Goal: Obtain resource: Obtain resource

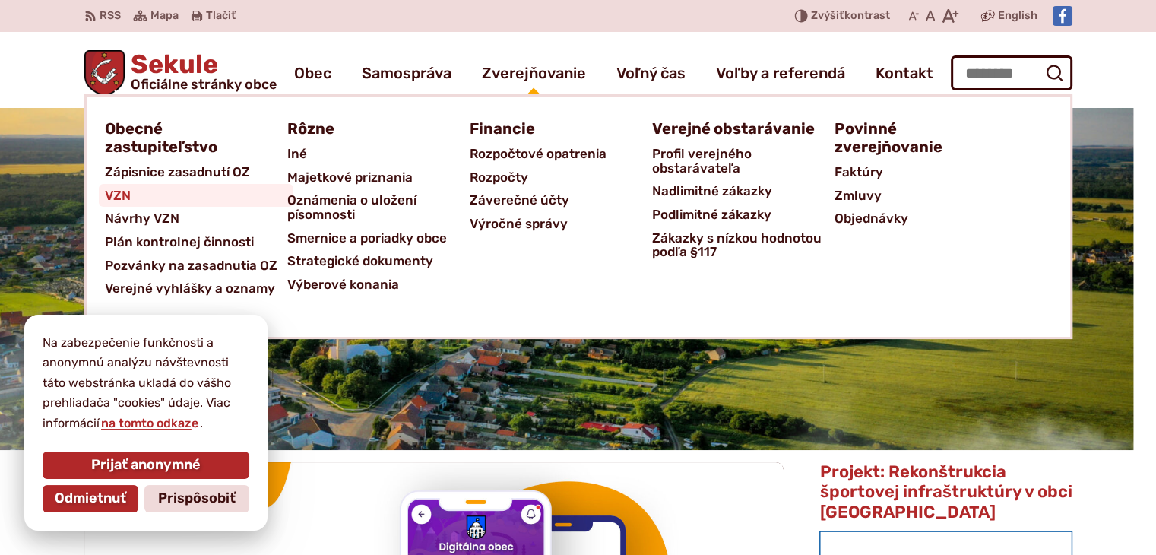
click at [126, 190] on span "VZN" at bounding box center [118, 196] width 26 height 24
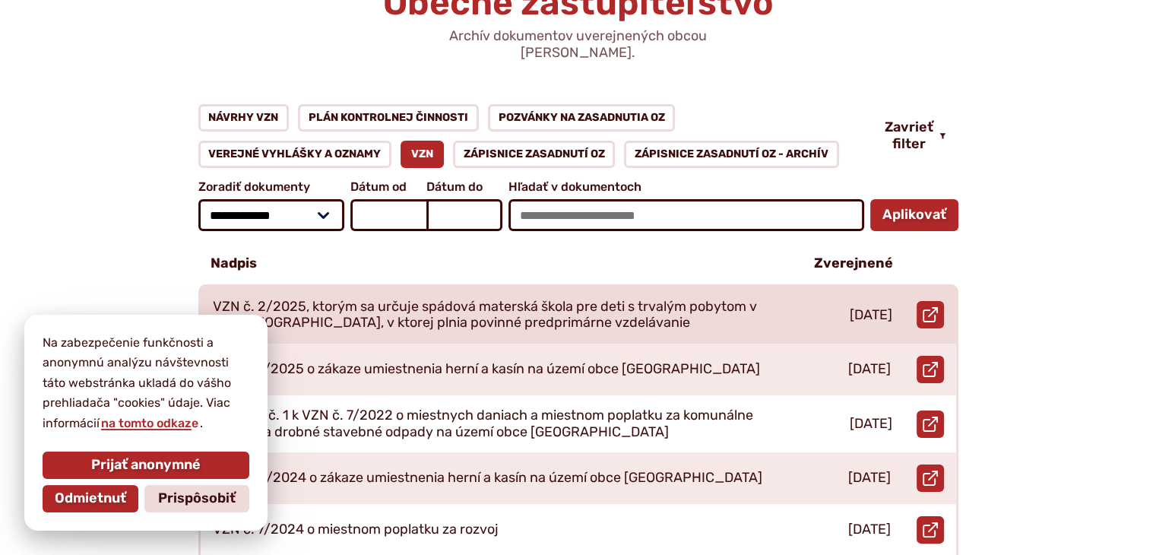
scroll to position [228, 0]
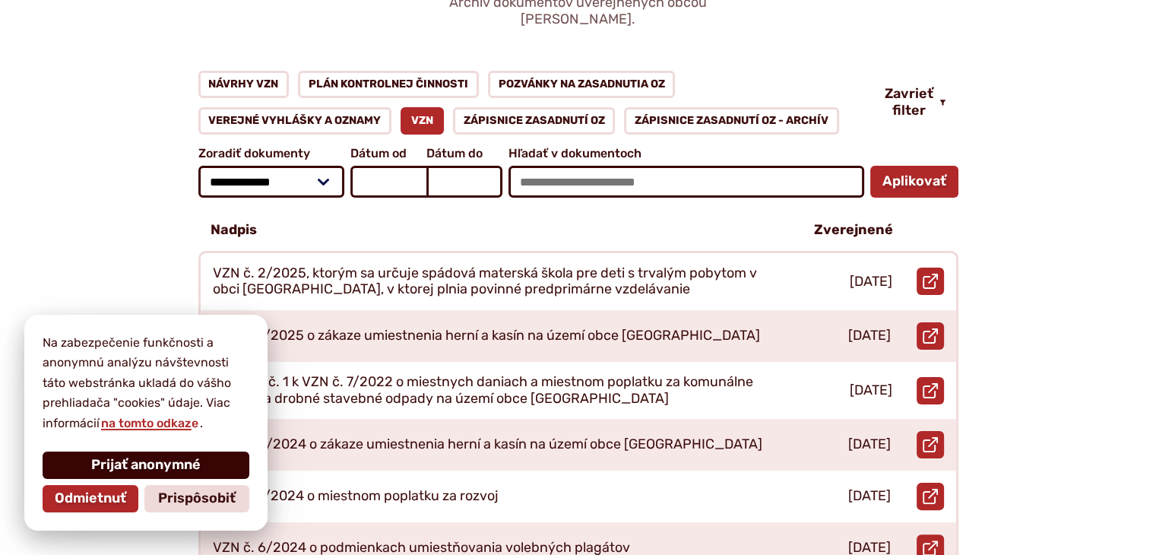
click at [169, 467] on span "Prijať anonymné" at bounding box center [145, 465] width 109 height 17
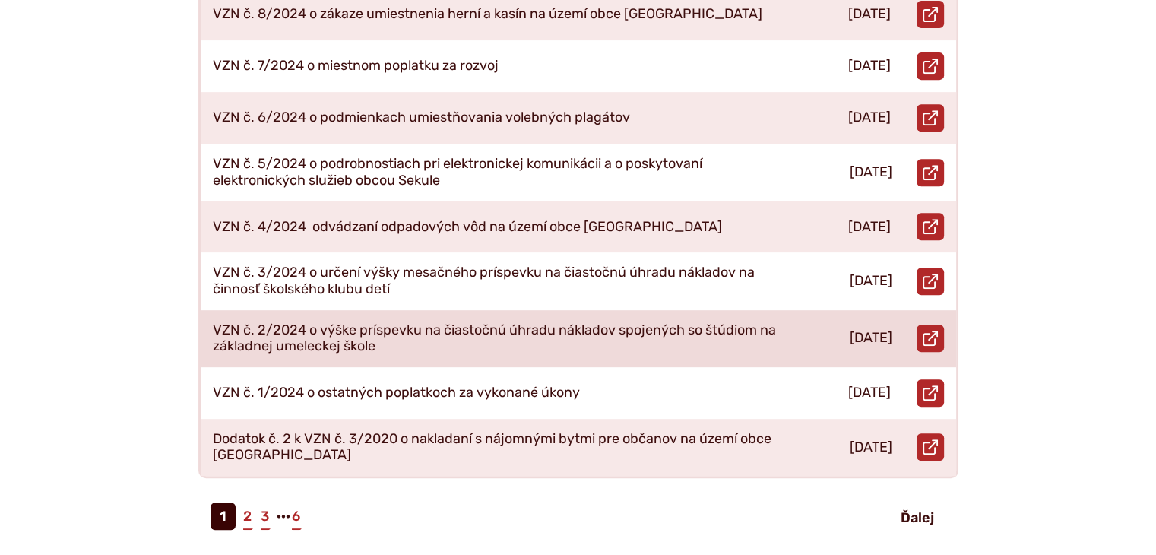
scroll to position [684, 0]
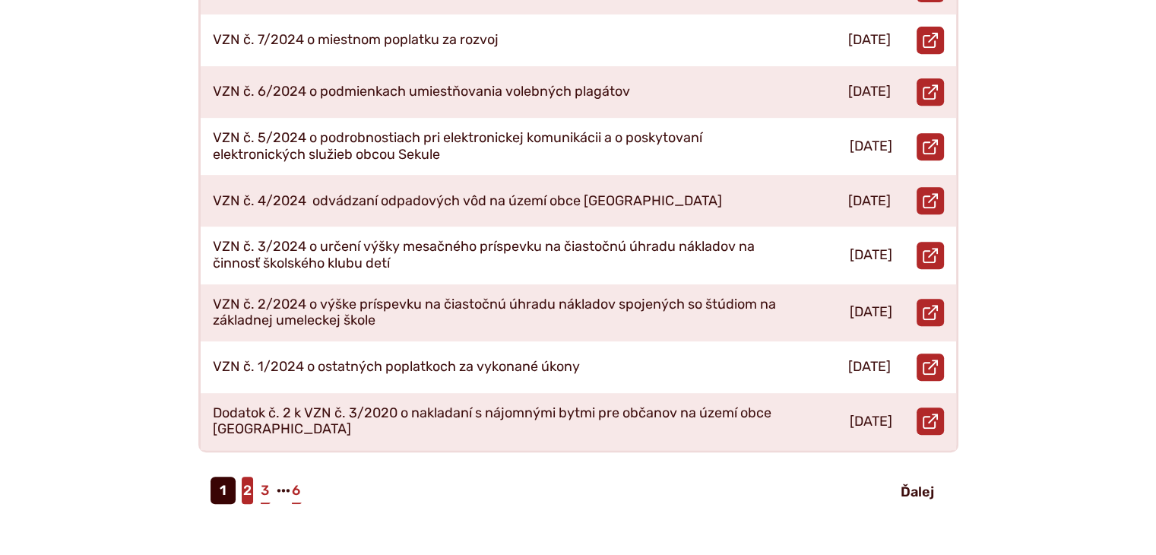
click at [246, 476] on link "2" at bounding box center [247, 489] width 11 height 27
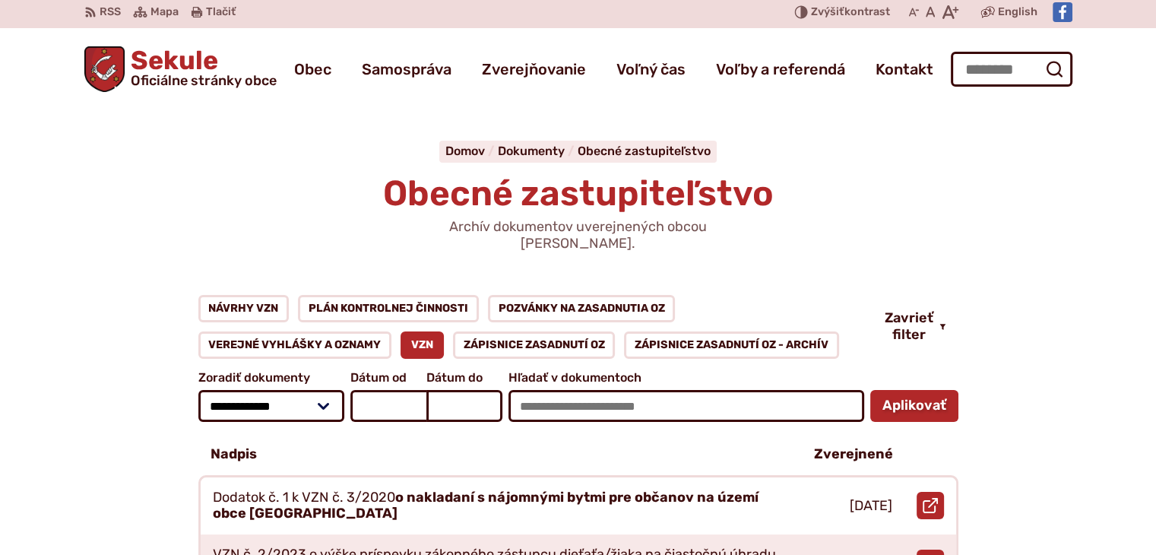
scroll to position [228, 0]
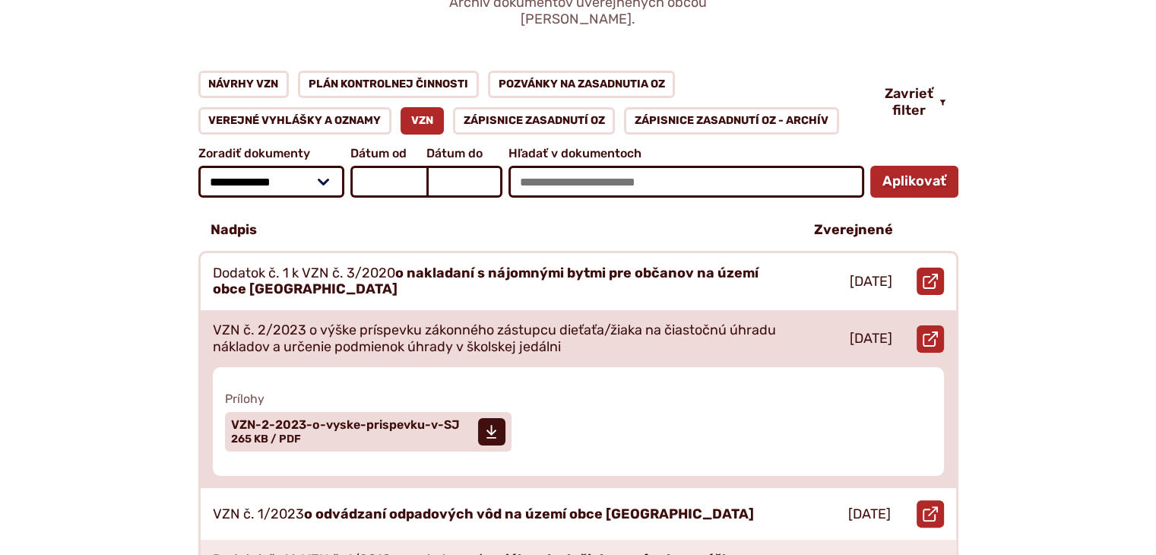
click at [407, 326] on p "VZN č. 2/2023 o výške príspevku zákonného zástupcu dieťaťa/žiaka na čiastočnú ú…" at bounding box center [495, 338] width 565 height 33
click at [355, 419] on span "VZN-2-2023-o-vyske-prispevku-v-SJ" at bounding box center [345, 425] width 229 height 12
